Goal: Navigation & Orientation: Find specific page/section

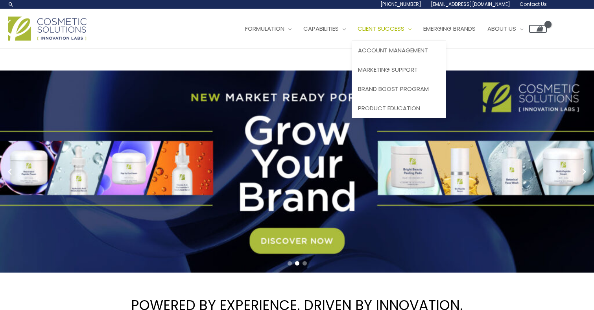
click at [389, 33] on span "Client Success" at bounding box center [381, 28] width 47 height 8
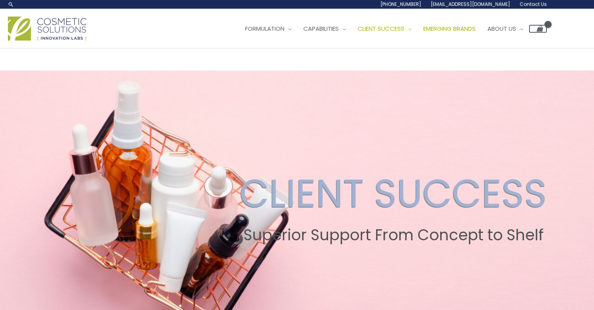
click at [442, 28] on span "Emerging Brands" at bounding box center [449, 28] width 52 height 8
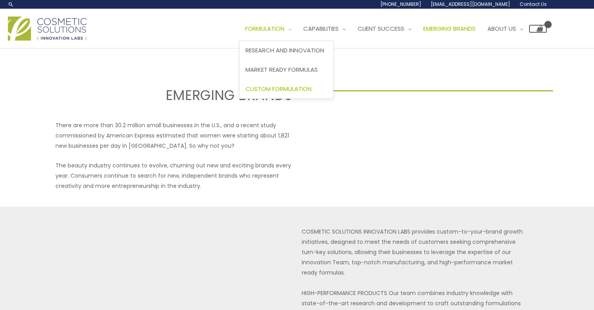
click at [290, 87] on span "Custom Formulation" at bounding box center [278, 89] width 66 height 8
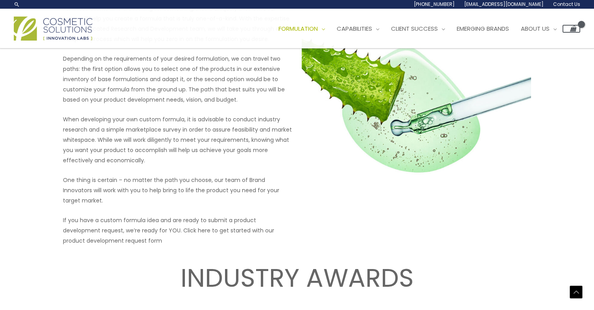
scroll to position [1000, 0]
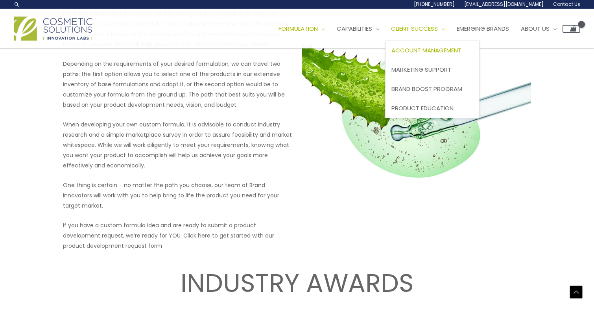
click at [434, 53] on span "Account Management" at bounding box center [426, 50] width 70 height 8
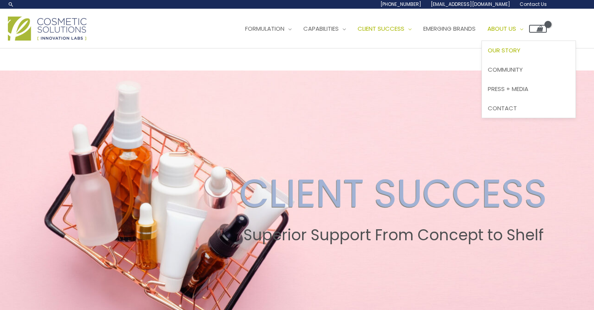
click at [525, 45] on link "Our Story" at bounding box center [529, 50] width 94 height 19
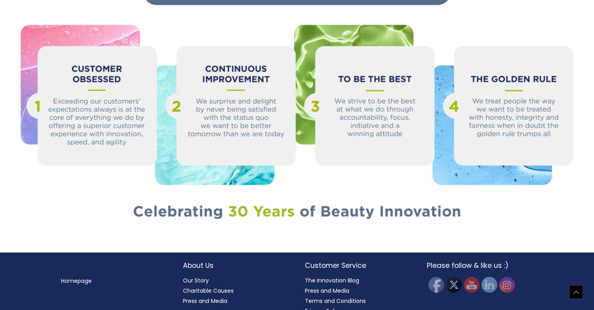
scroll to position [856, 0]
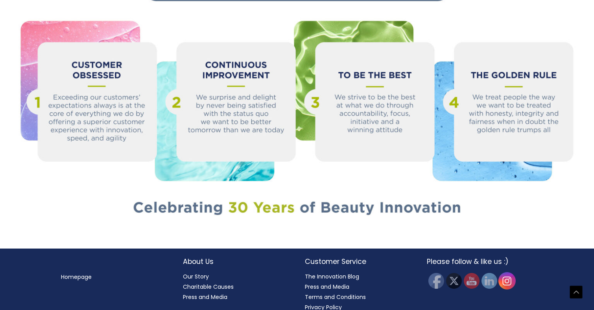
click at [508, 273] on img at bounding box center [506, 280] width 17 height 17
